Goal: Information Seeking & Learning: Learn about a topic

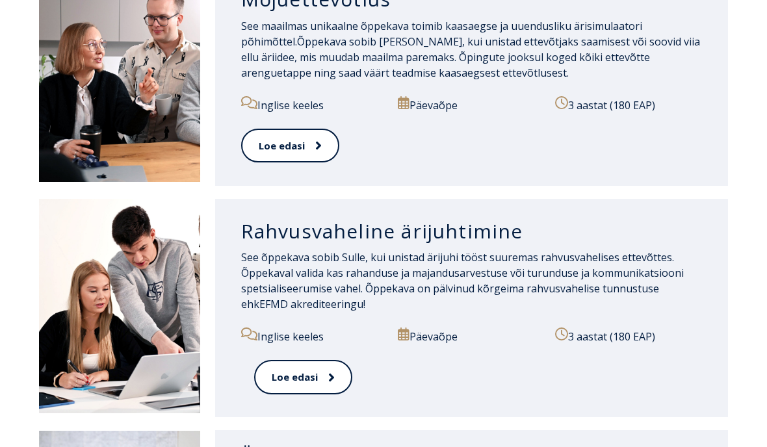
scroll to position [983, 0]
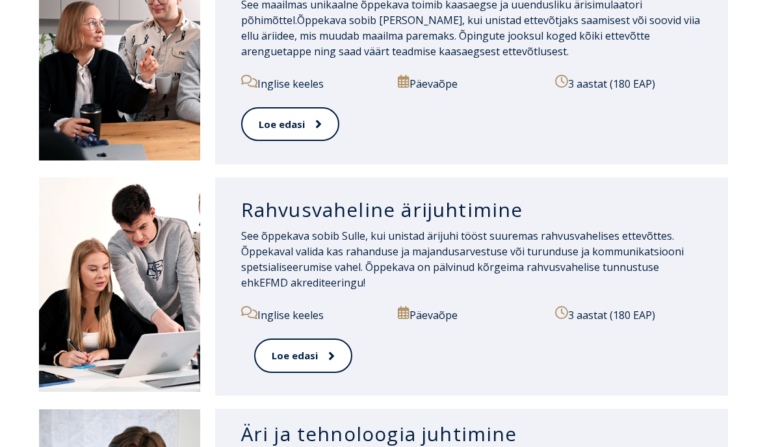
click at [323, 359] on span at bounding box center [326, 356] width 17 height 13
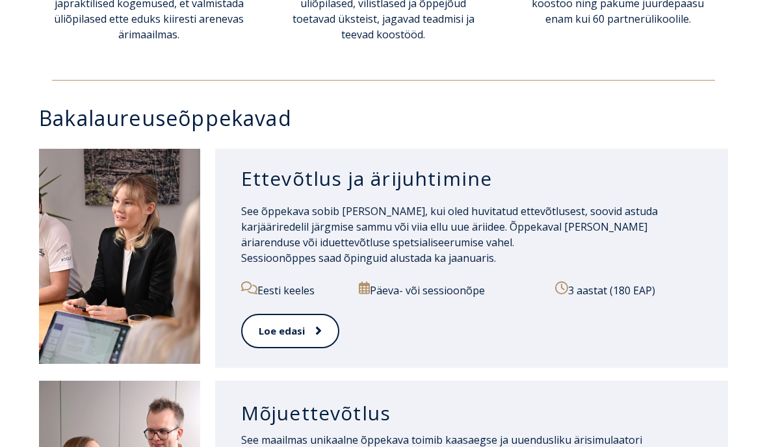
scroll to position [547, 0]
click at [295, 333] on link "Loe edasi" at bounding box center [290, 331] width 98 height 34
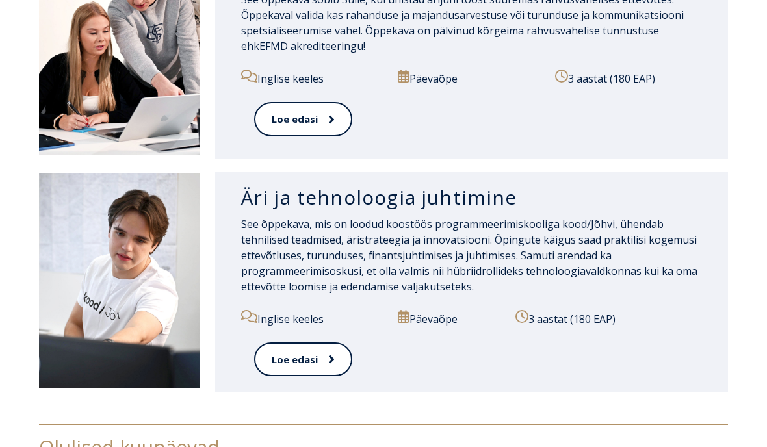
scroll to position [1214, 0]
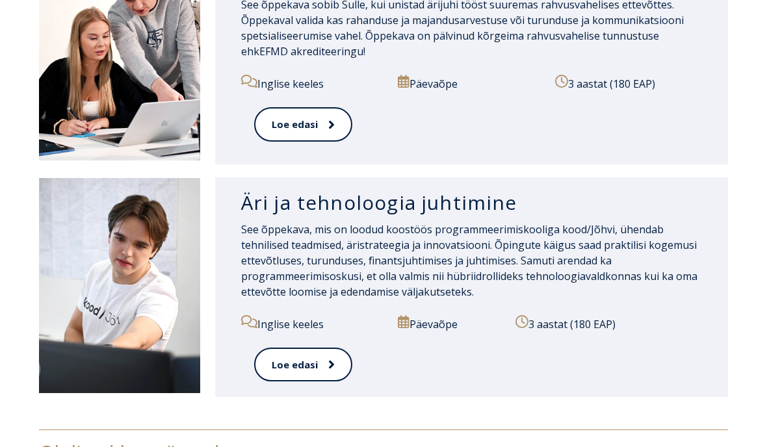
click at [290, 366] on link "Loe edasi" at bounding box center [303, 365] width 98 height 34
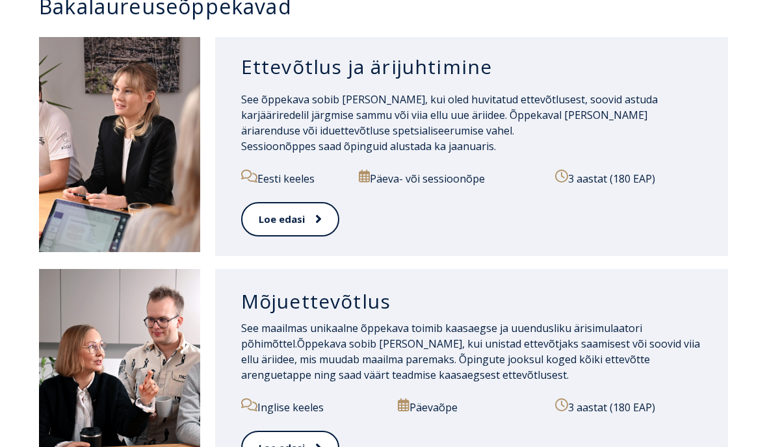
scroll to position [659, 0]
click at [282, 220] on link "Loe edasi" at bounding box center [290, 220] width 98 height 34
